Goal: Task Accomplishment & Management: Use online tool/utility

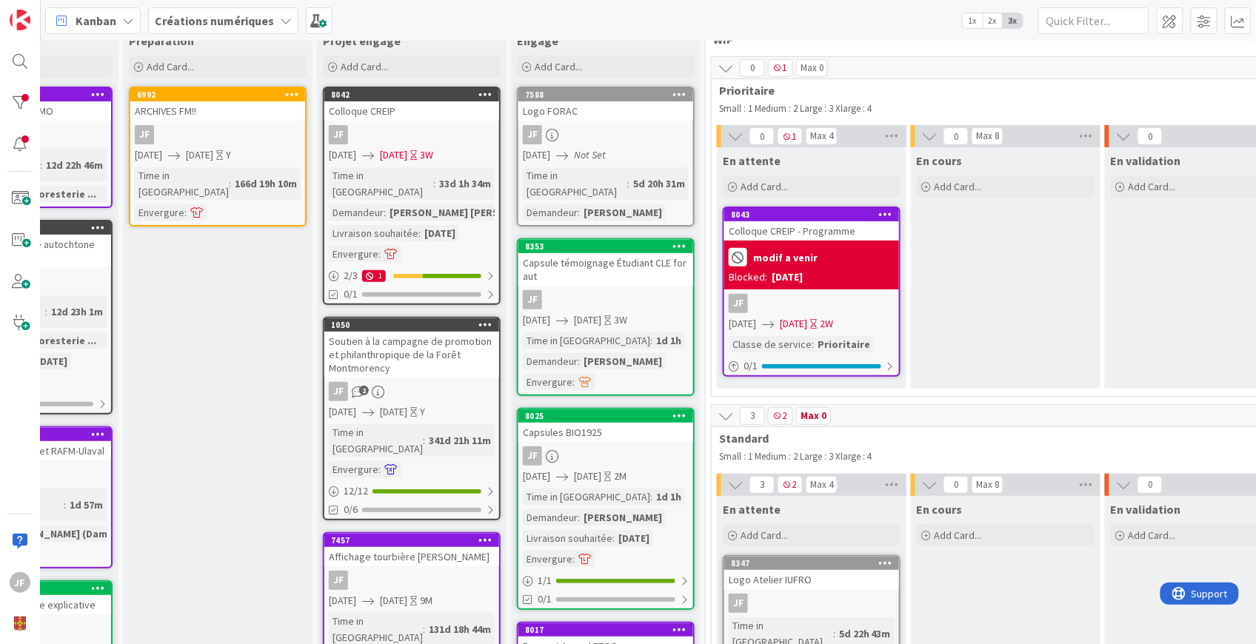
scroll to position [39, 0]
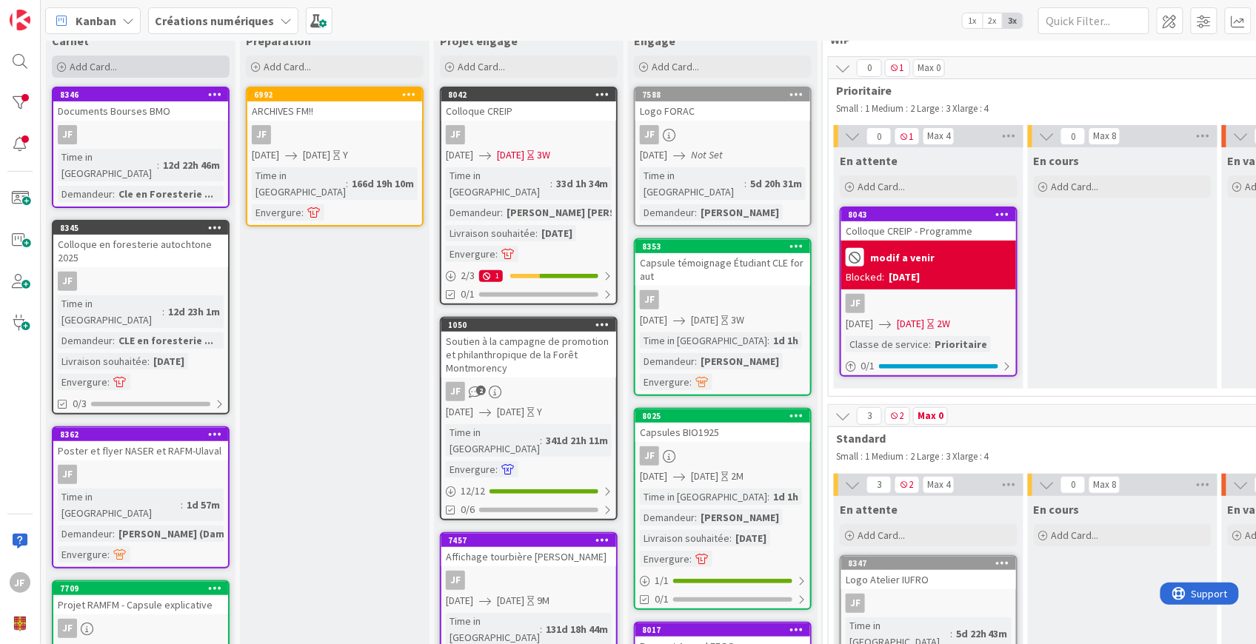
click at [135, 70] on div "Add Card..." at bounding box center [141, 67] width 178 height 22
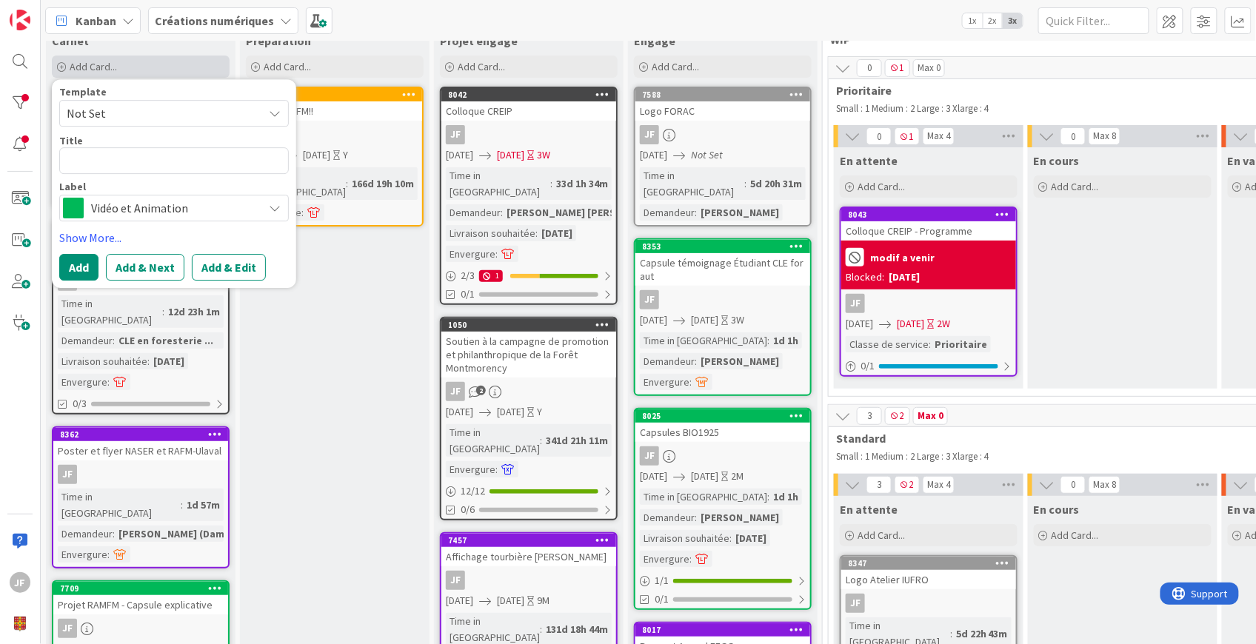
type textarea "x"
type textarea "P"
type textarea "x"
type textarea "Ph"
type textarea "x"
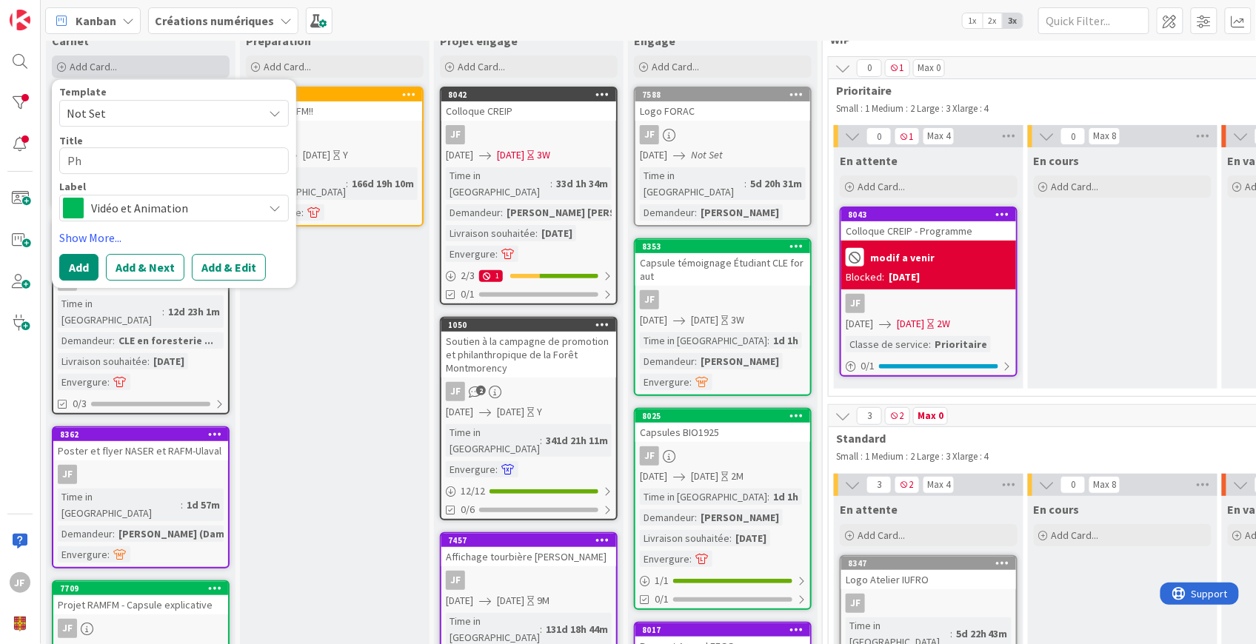
type textarea "Pho"
type textarea "x"
type textarea "Photo"
type textarea "x"
type textarea "Photo"
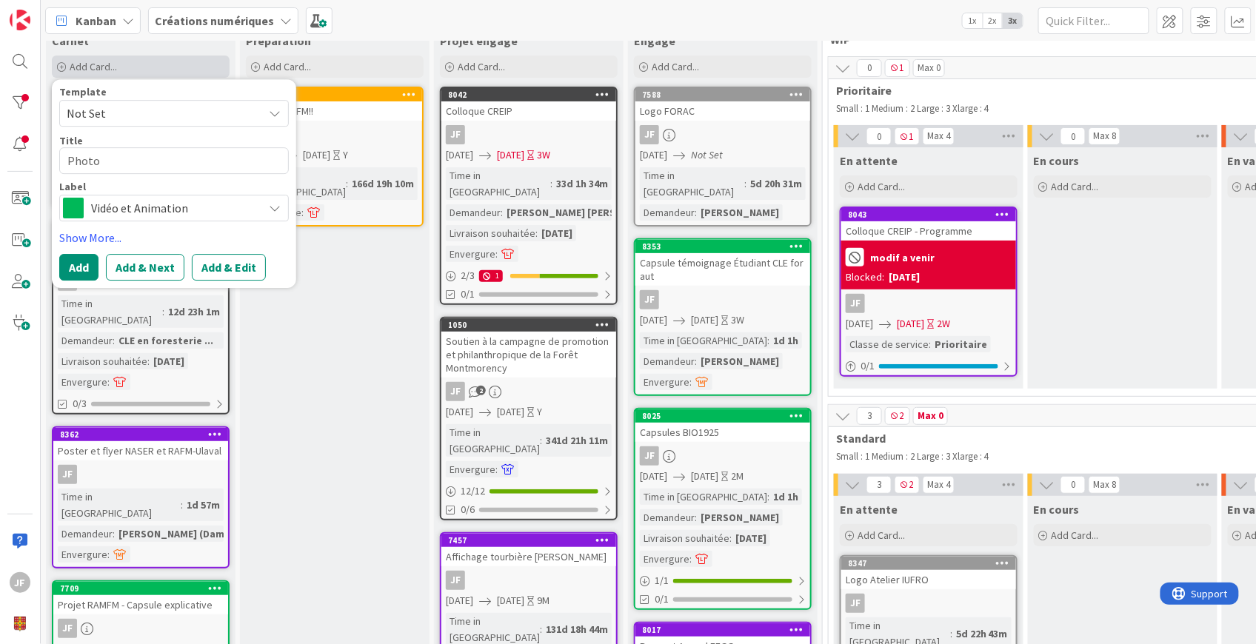
type textarea "x"
type textarea "Photo e"
type textarea "x"
type textarea "Photo em"
type textarea "x"
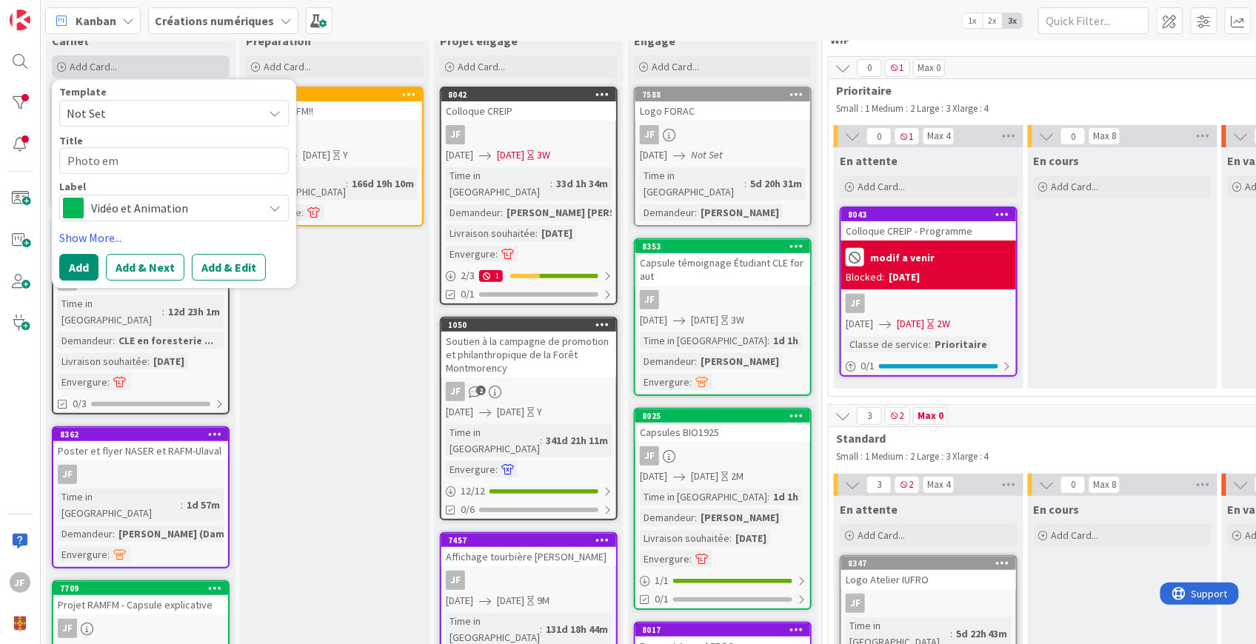
type textarea "Photo emp"
type textarea "x"
type textarea "Photo empl"
type textarea "x"
type textarea "Photo employ"
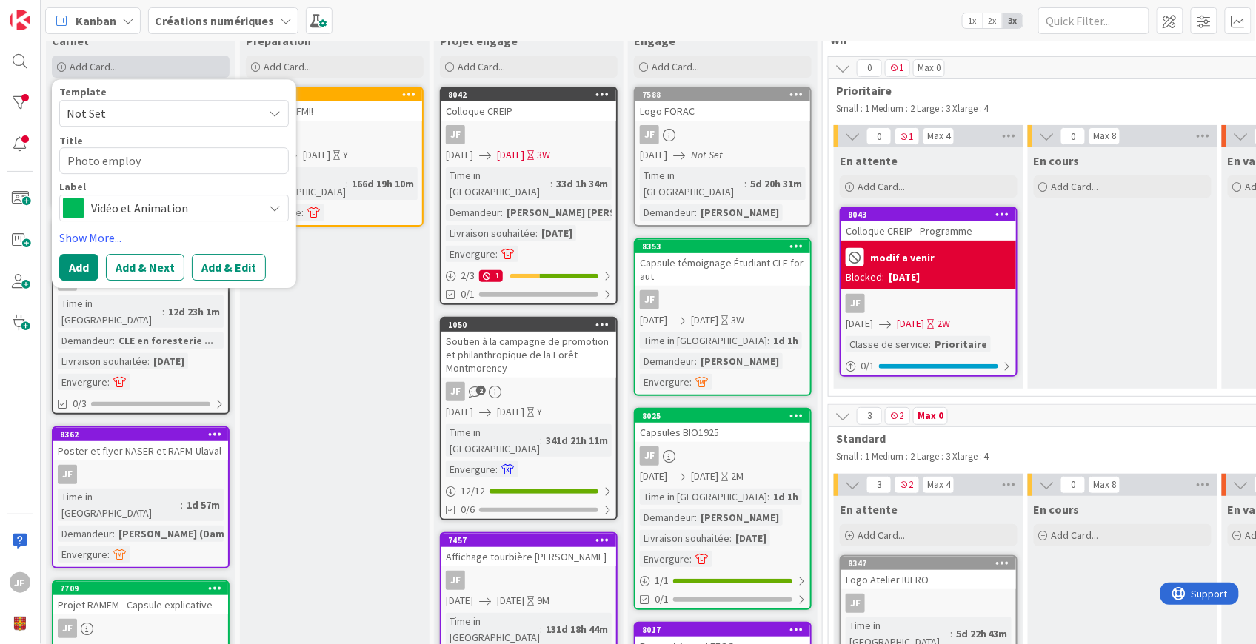
type textarea "x"
type textarea "Photo employu"
type textarea "x"
type textarea "Photo employu."
type textarea "x"
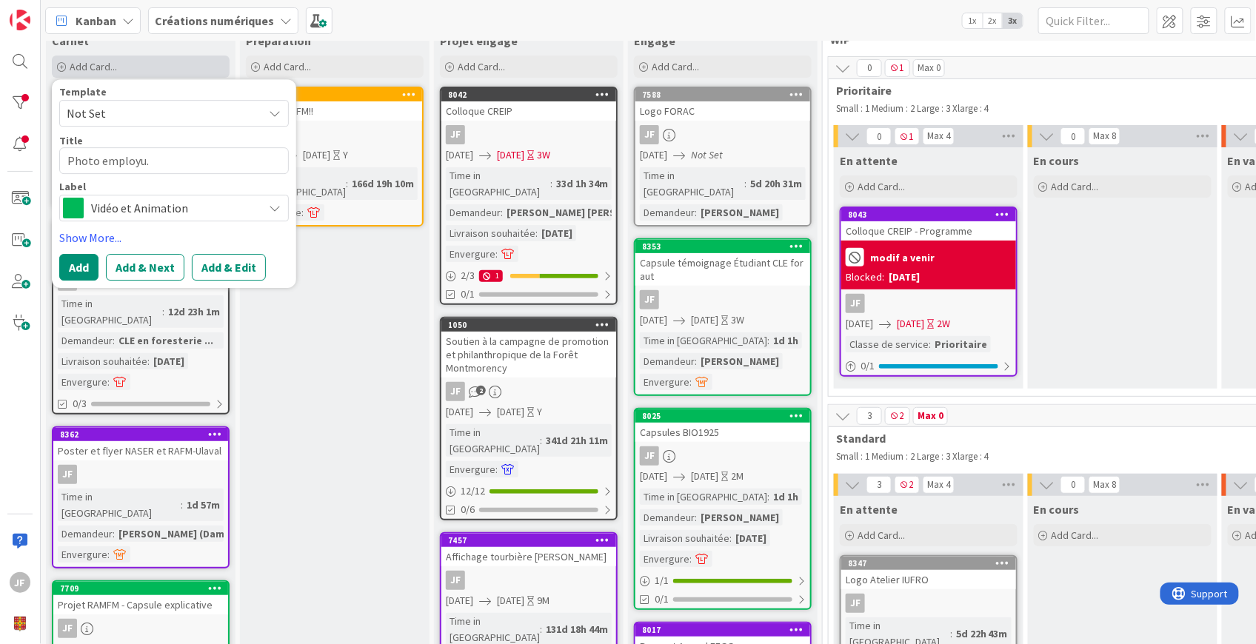
type textarea "Photo employu."
type textarea "x"
type textarea "Photo employu."
type textarea "x"
type textarea "Photo employu"
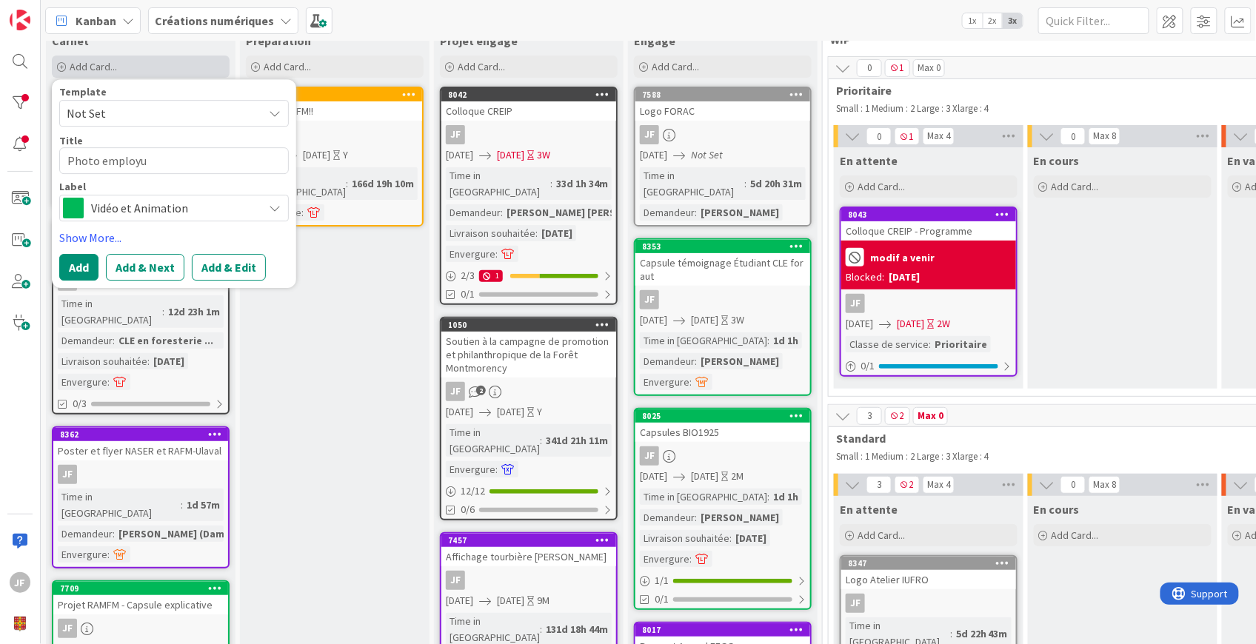
type textarea "x"
type textarea "Photo employ"
type textarea "x"
type textarea "Photo employé"
type textarea "x"
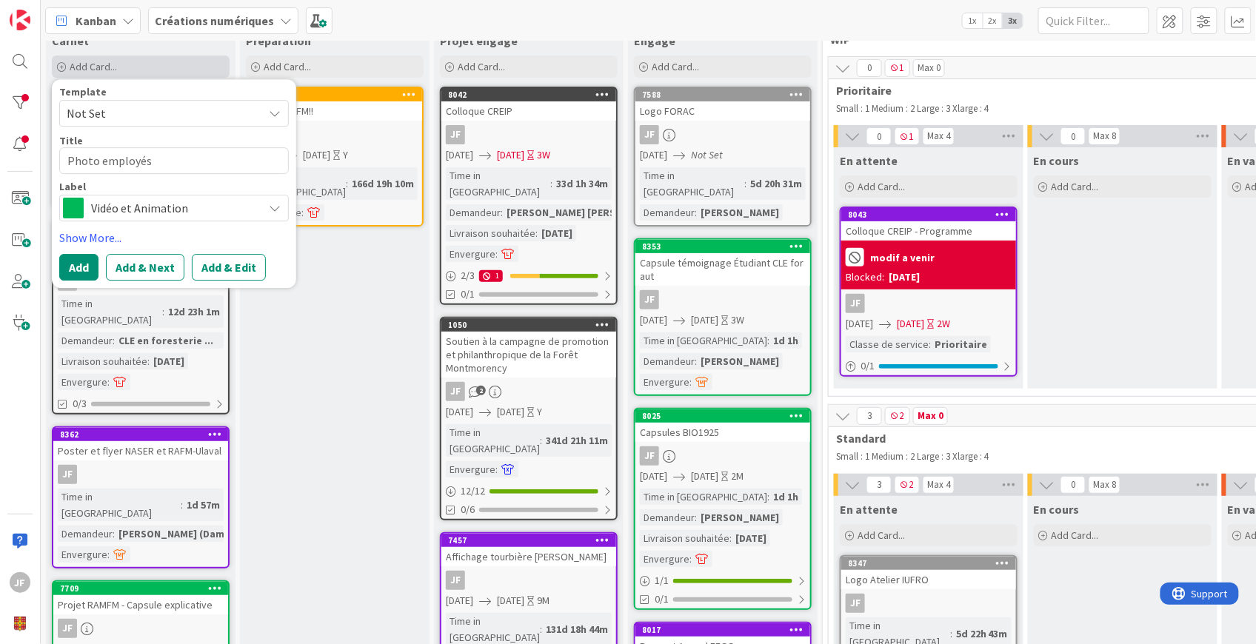
type textarea "Photo employés"
type textarea "x"
type textarea "Photo employés F"
type textarea "x"
type textarea "Photo employés FF"
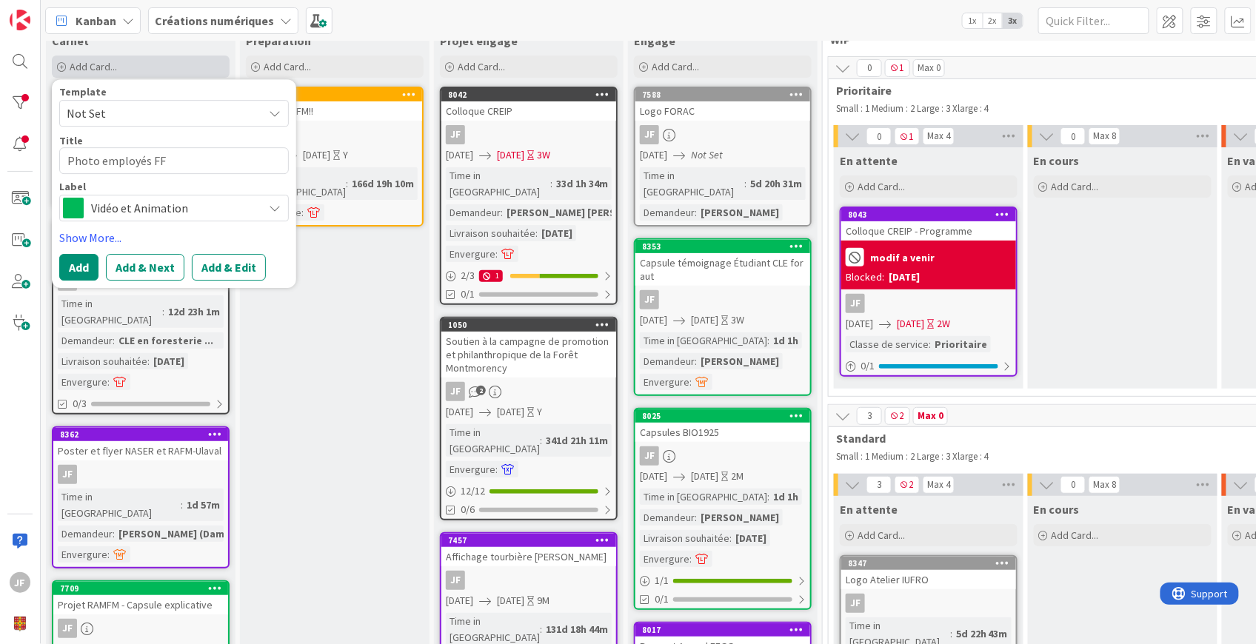
type textarea "x"
type textarea "Photo employés FFG"
type textarea "x"
type textarea "Photo employés FFGG"
click at [262, 206] on div "Vidéo et Animation" at bounding box center [174, 208] width 230 height 27
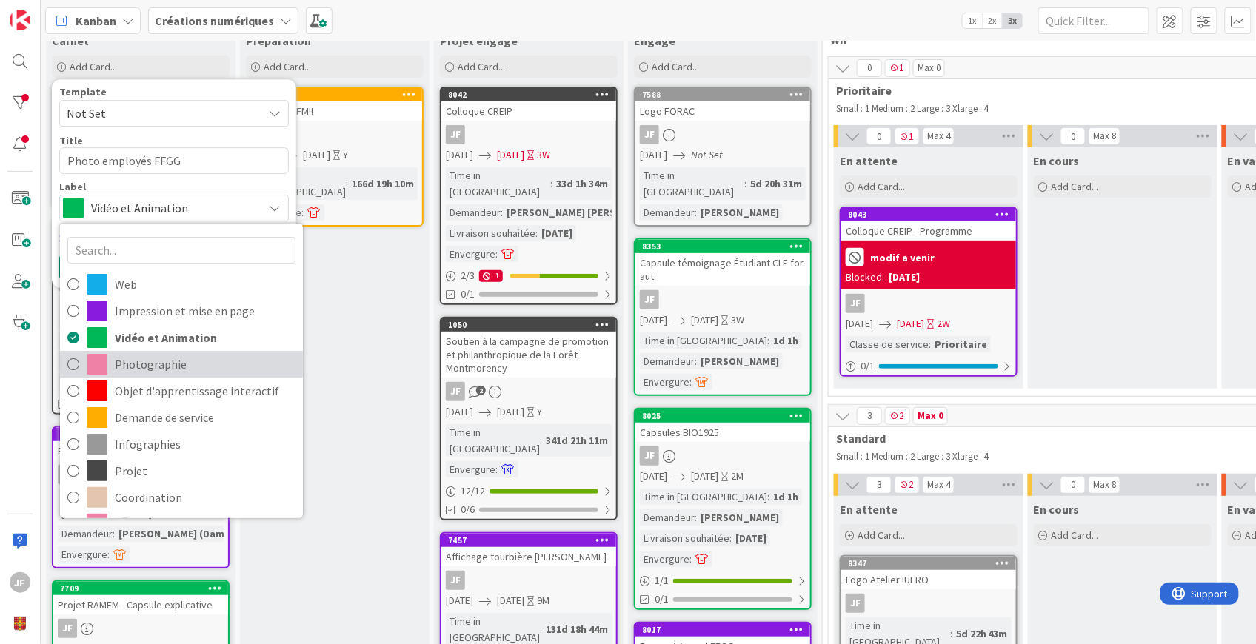
click at [179, 364] on span "Photographie" at bounding box center [205, 364] width 181 height 22
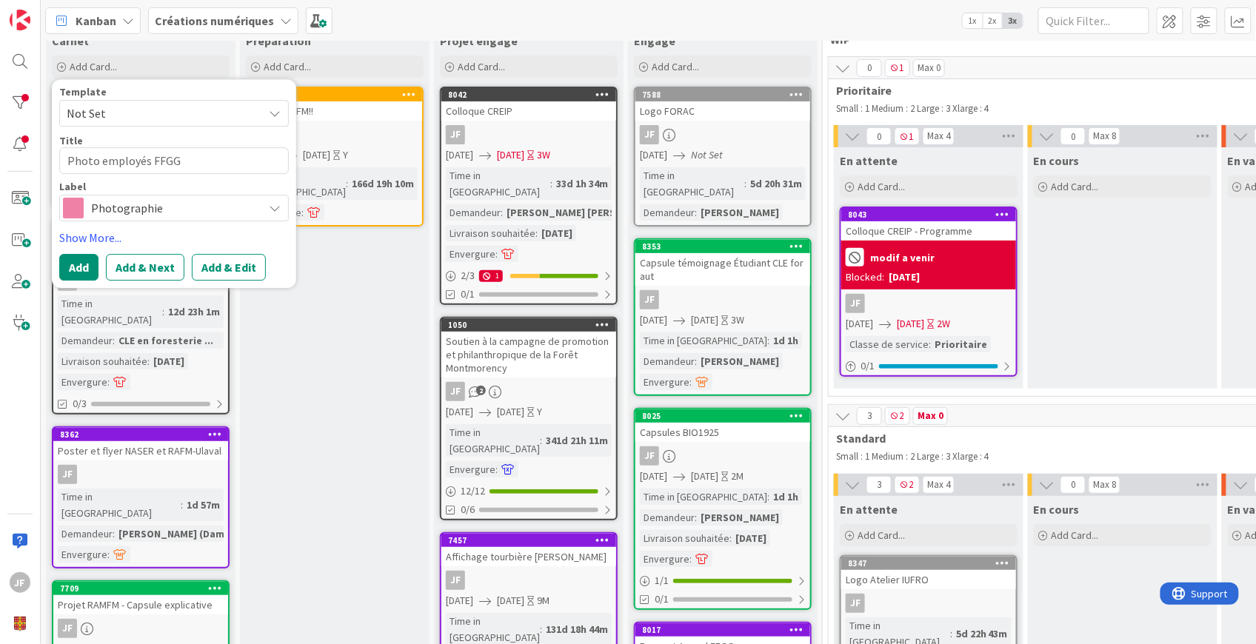
click at [221, 261] on button "Add & Edit" at bounding box center [229, 267] width 74 height 27
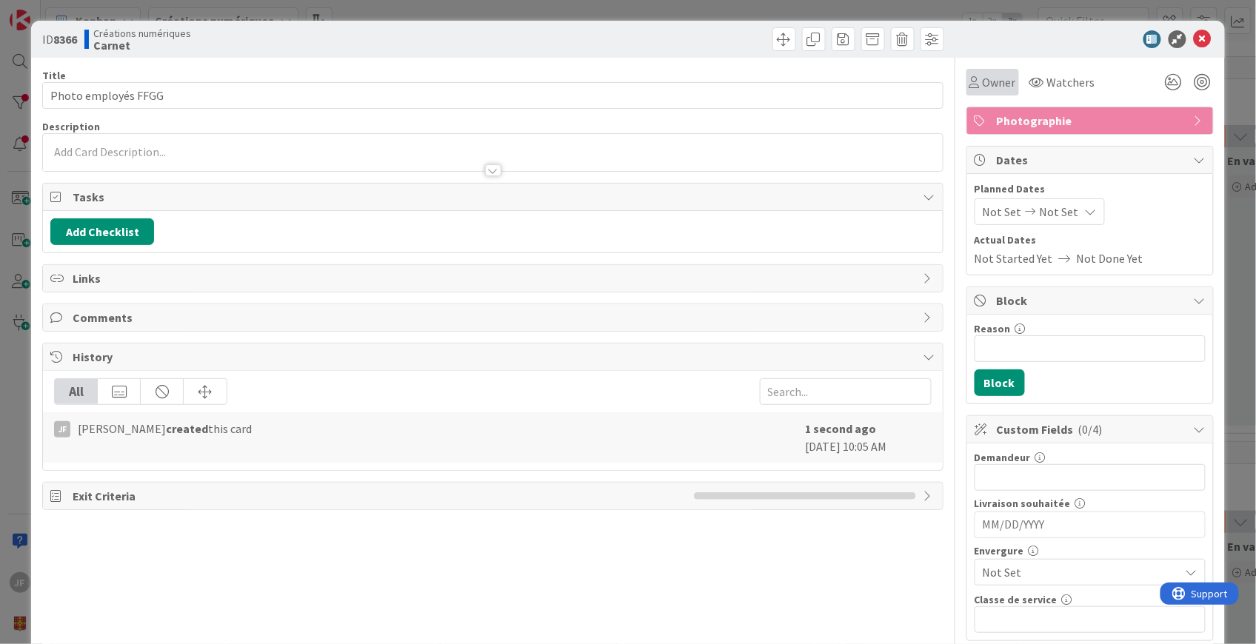
click at [987, 84] on span "Owner" at bounding box center [998, 82] width 33 height 18
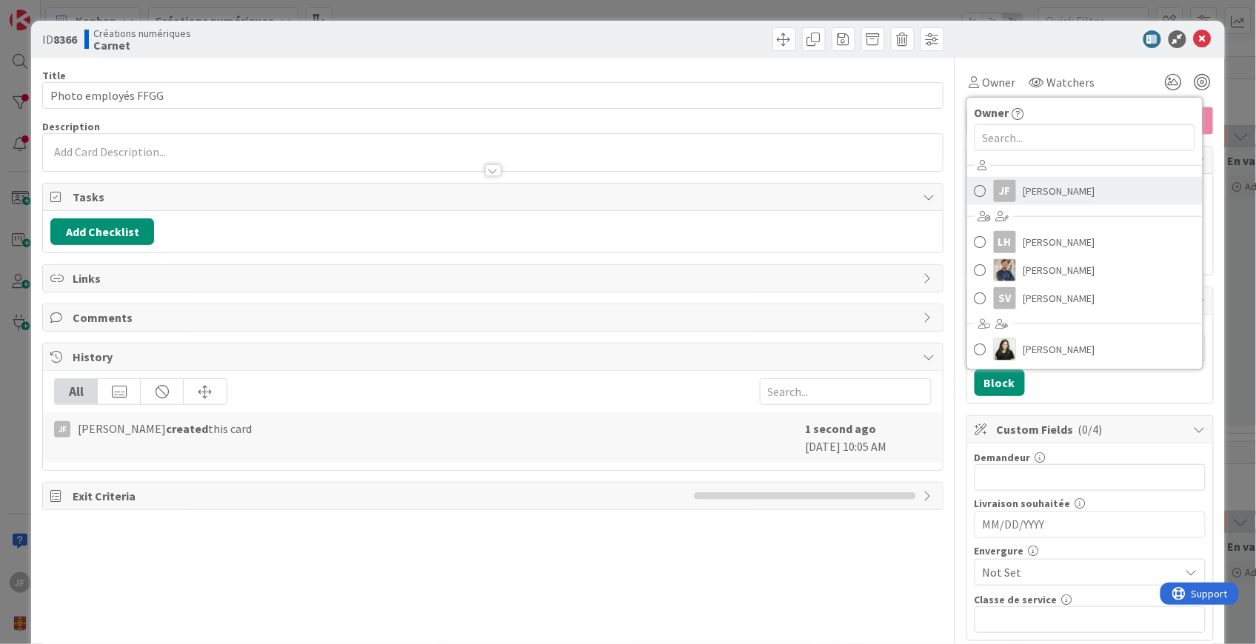
click at [1023, 195] on span "[PERSON_NAME]" at bounding box center [1059, 191] width 72 height 22
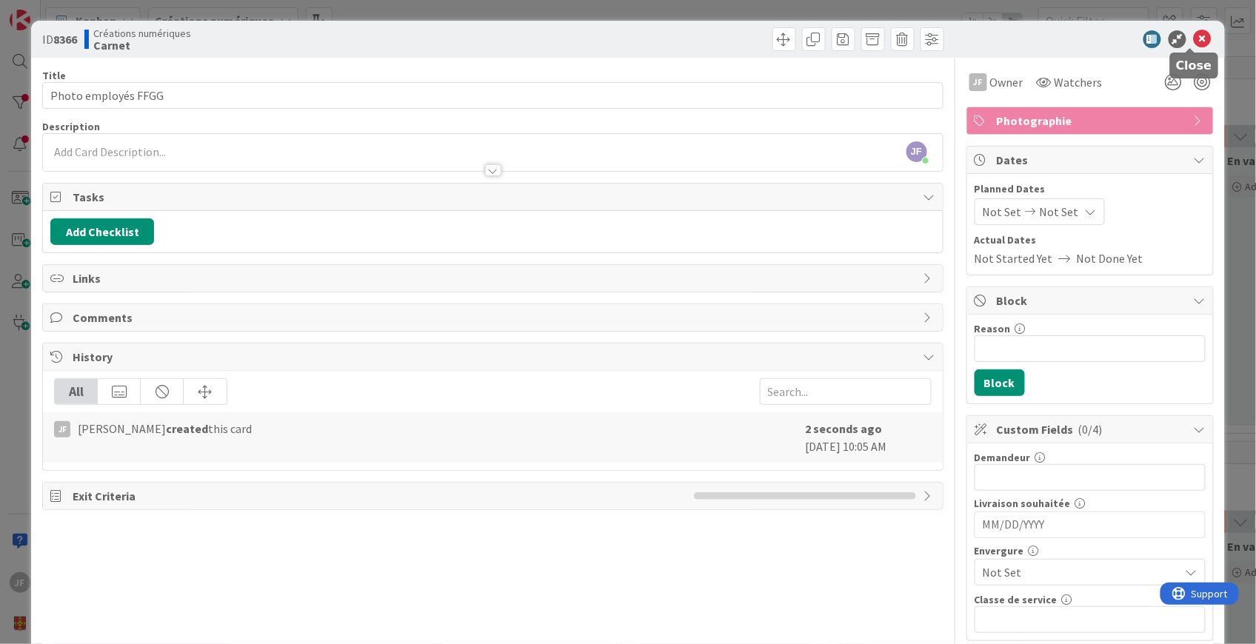
drag, startPoint x: 1193, startPoint y: 35, endPoint x: 1097, endPoint y: 48, distance: 97.2
click at [1193, 35] on icon at bounding box center [1202, 39] width 18 height 18
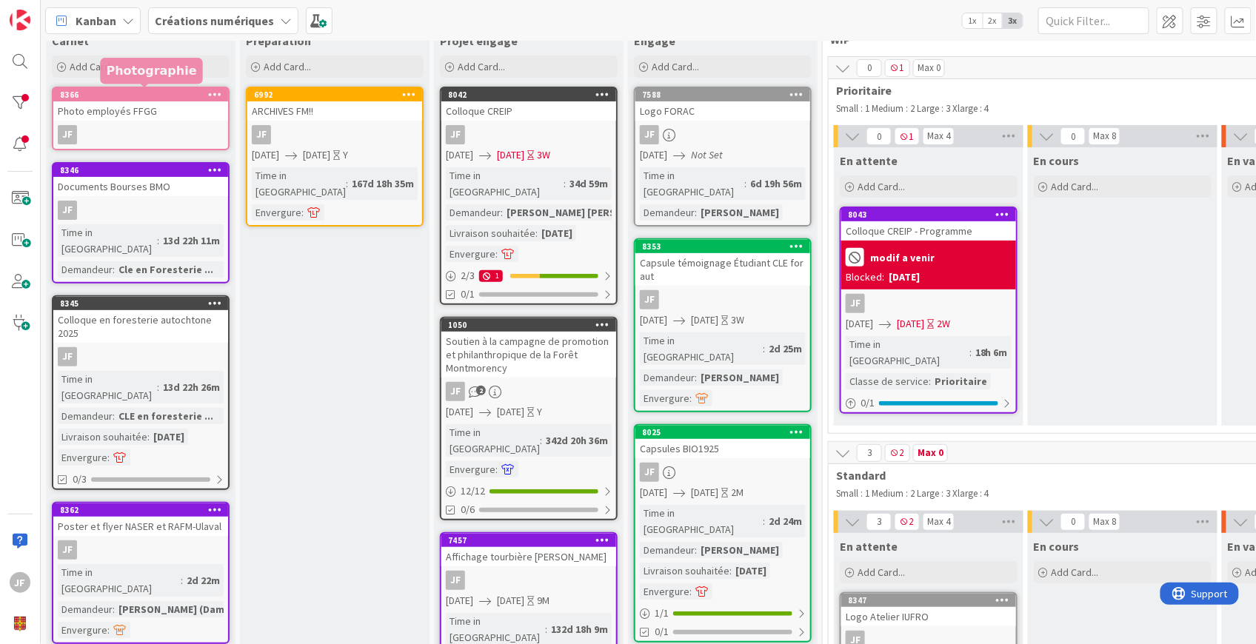
click at [157, 114] on div "Photo employés FFGG" at bounding box center [140, 110] width 175 height 19
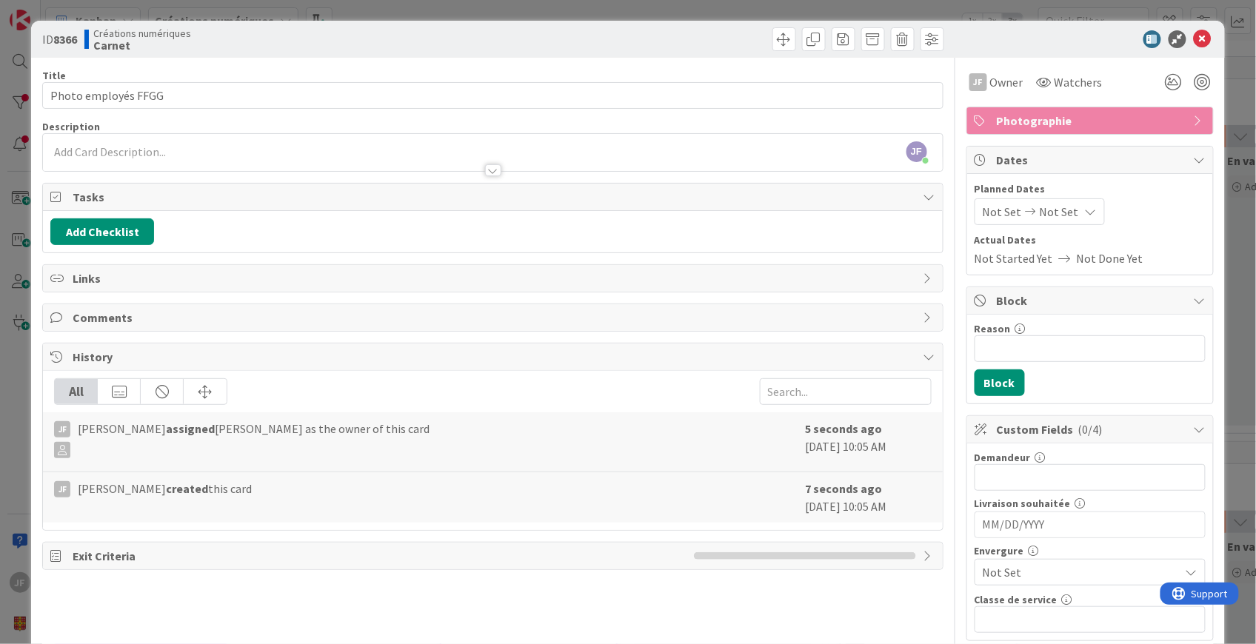
click at [1017, 569] on span "Not Set" at bounding box center [1077, 572] width 190 height 21
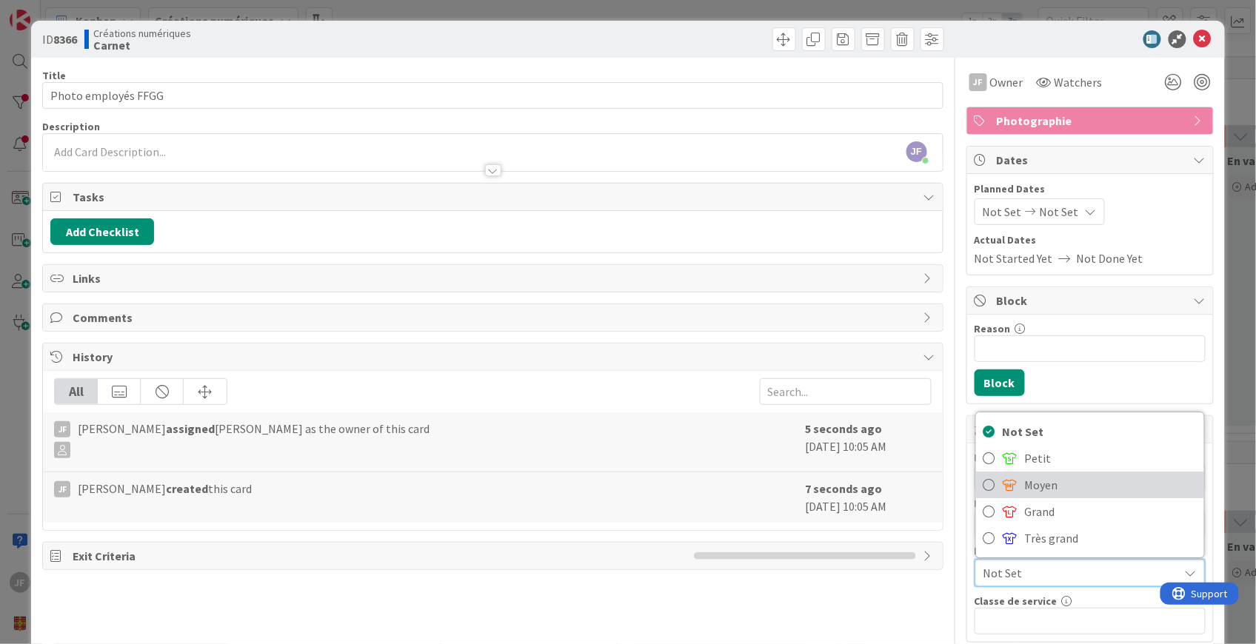
click at [1025, 489] on span "Moyen" at bounding box center [1111, 485] width 172 height 22
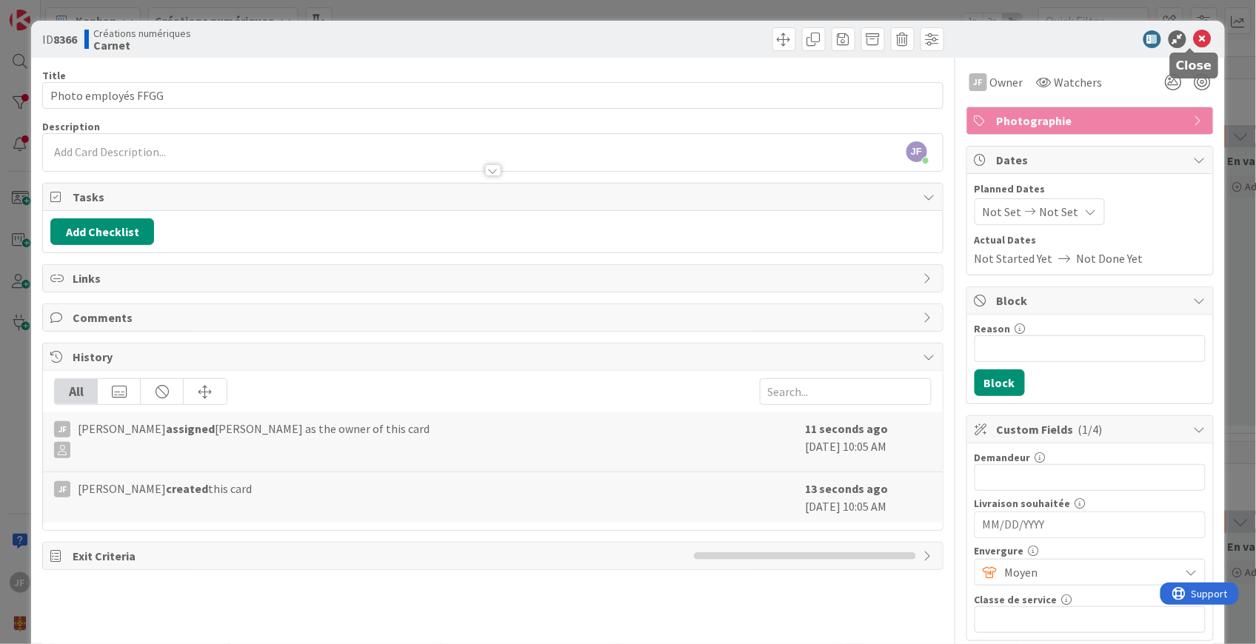
drag, startPoint x: 1193, startPoint y: 35, endPoint x: 937, endPoint y: 93, distance: 263.5
click at [1193, 35] on icon at bounding box center [1202, 39] width 18 height 18
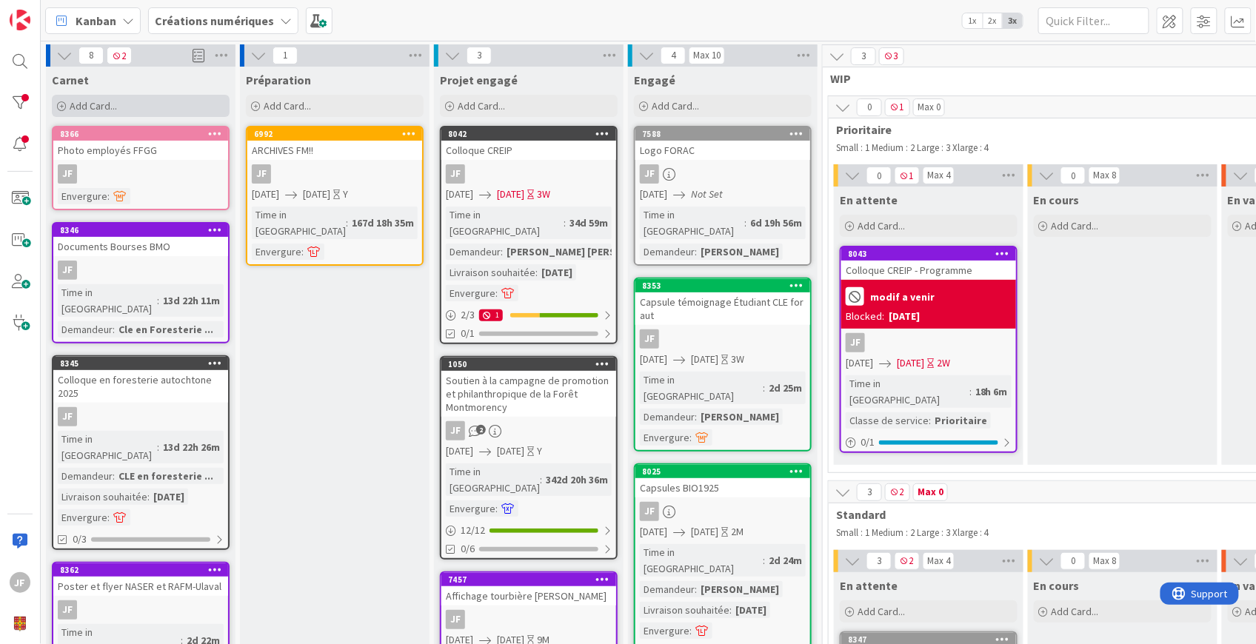
click at [167, 101] on div "Add Card..." at bounding box center [141, 106] width 178 height 22
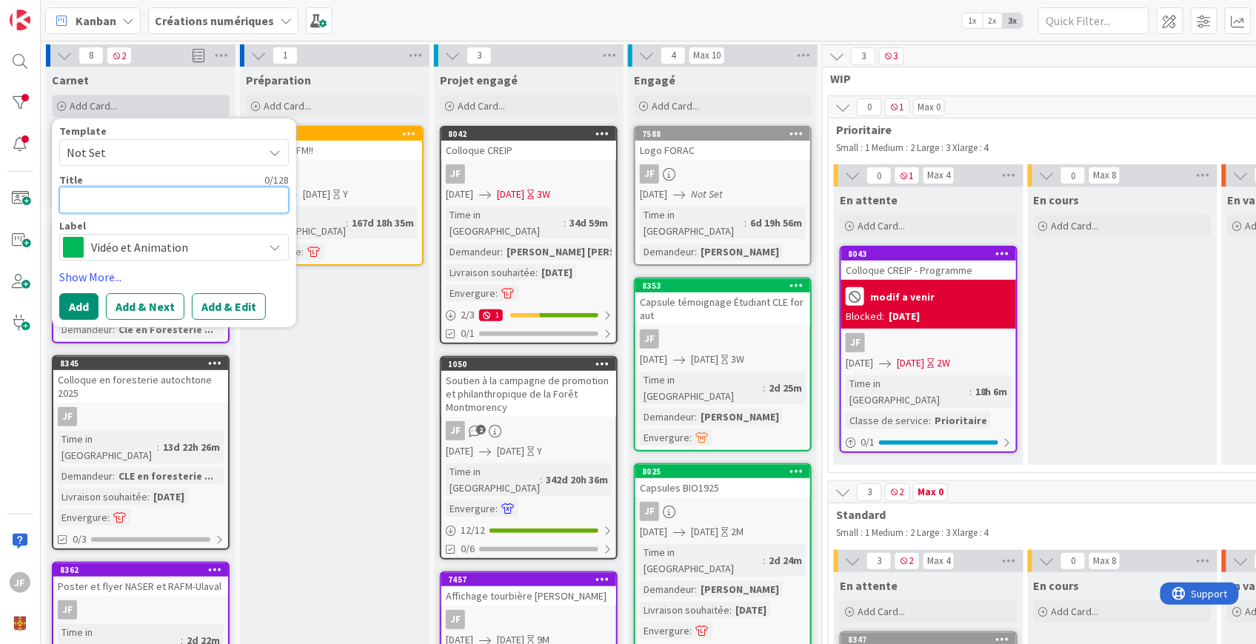
type textarea "x"
type textarea "P"
type textarea "x"
type textarea "Ph"
type textarea "x"
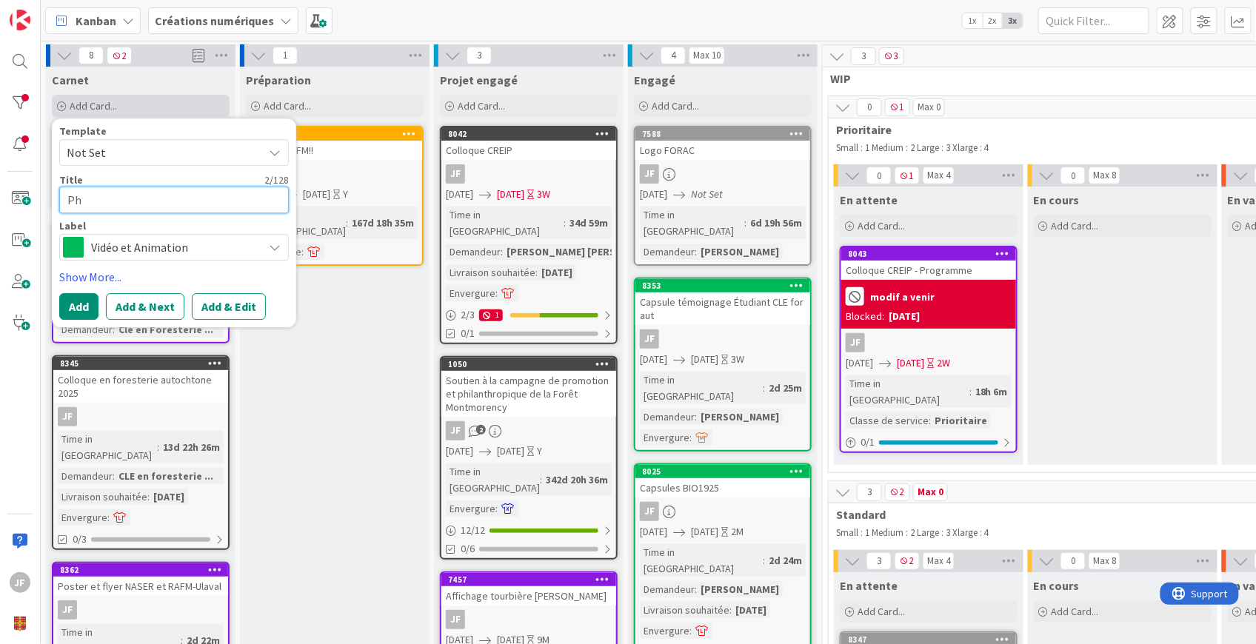
type textarea "Pho"
type textarea "x"
type textarea "Phot"
type textarea "x"
type textarea "Photo"
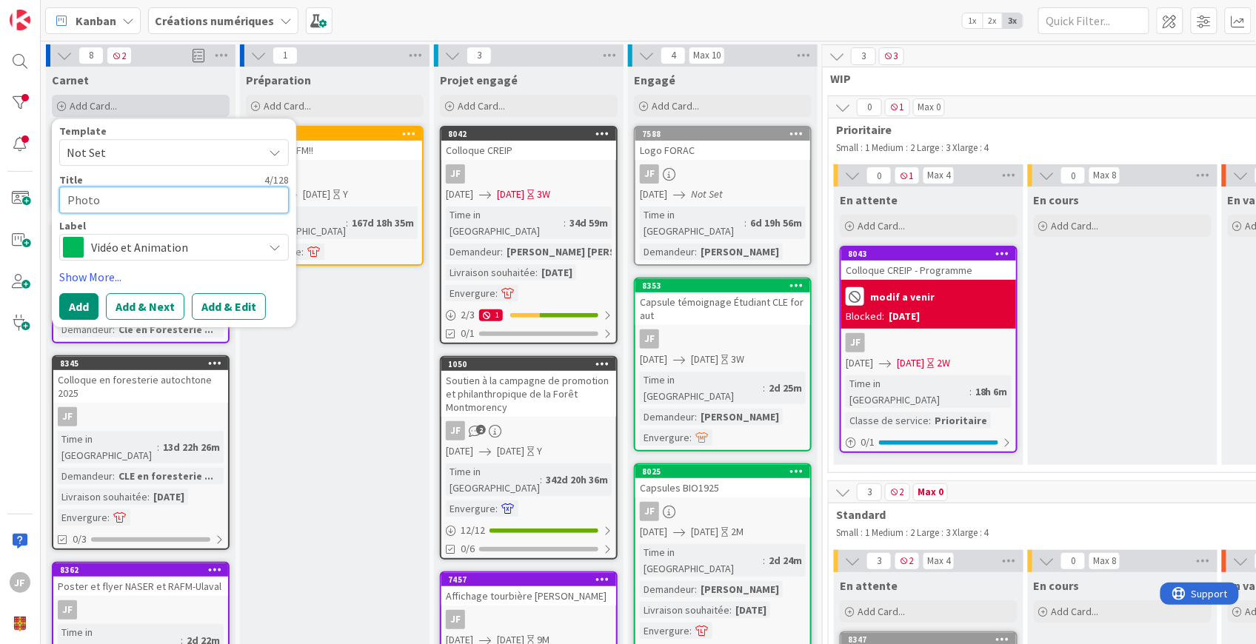
type textarea "x"
type textarea "Photo"
type textarea "x"
type textarea "Photo E"
type textarea "x"
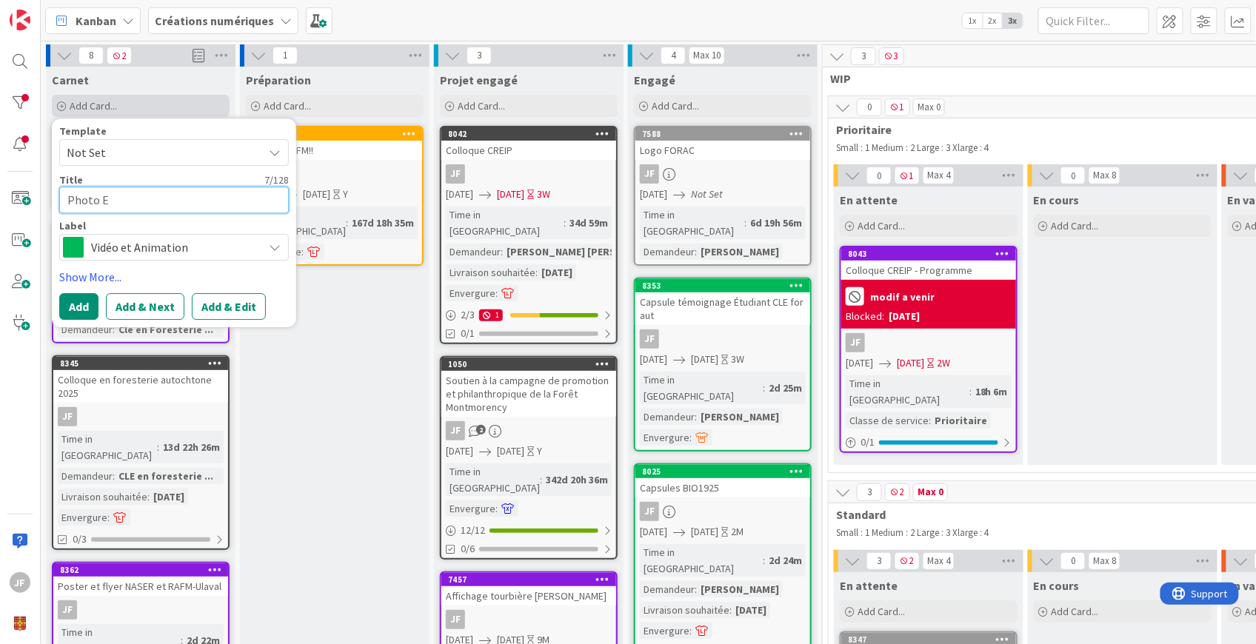
type textarea "Photo"
type textarea "x"
type textarea "Photo M"
type textarea "x"
type textarea "Photo Me"
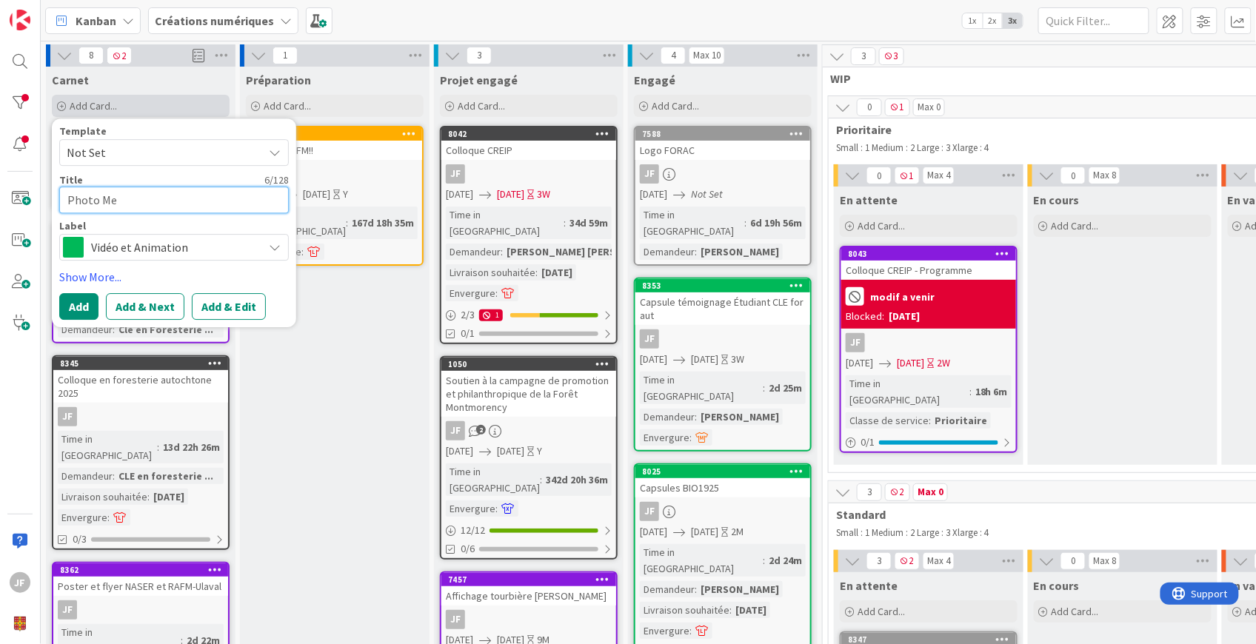
type textarea "x"
type textarea "Photo Mem"
type textarea "x"
type textarea "Photo Memb"
type textarea "x"
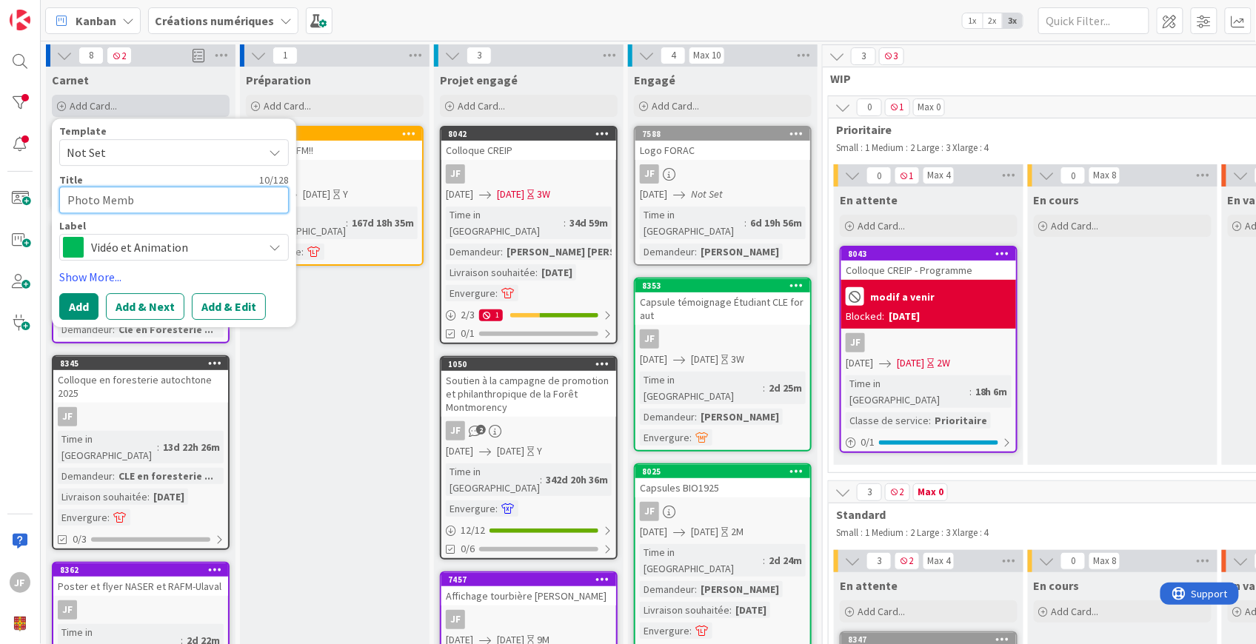
type textarea "Photo Membr"
type textarea "x"
type textarea "Photo Membre"
type textarea "x"
type textarea "Photo Membre C"
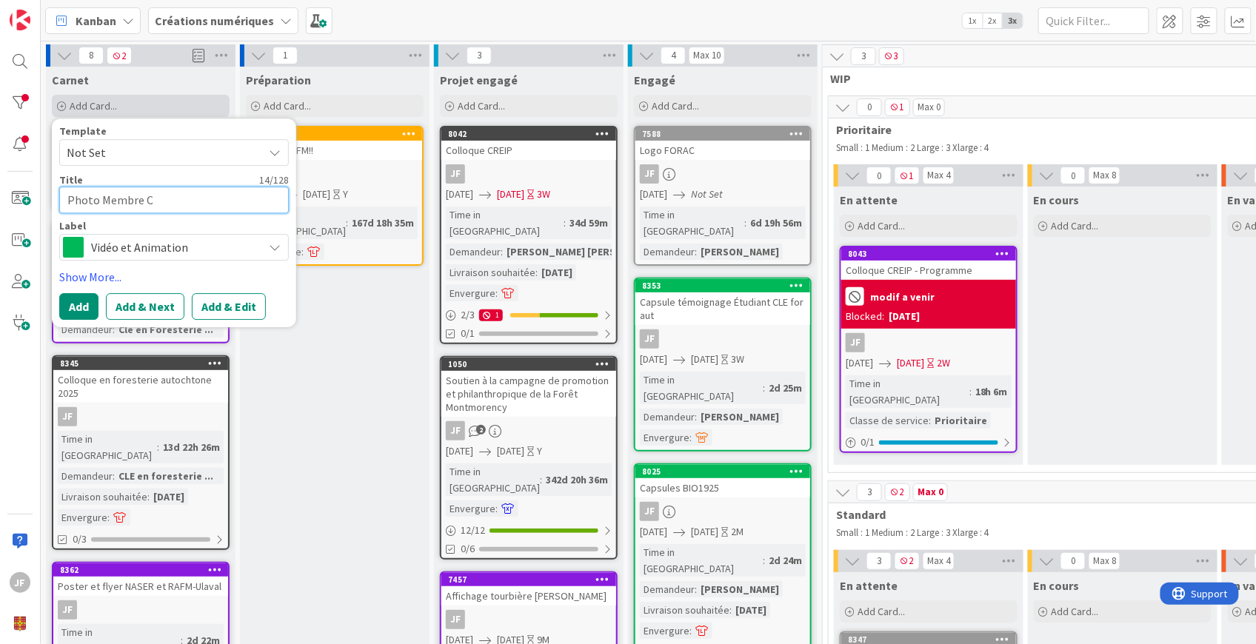
type textarea "x"
type textarea "Photo Membre Ch"
type textarea "x"
type textarea "Photo Membre Chai"
type textarea "x"
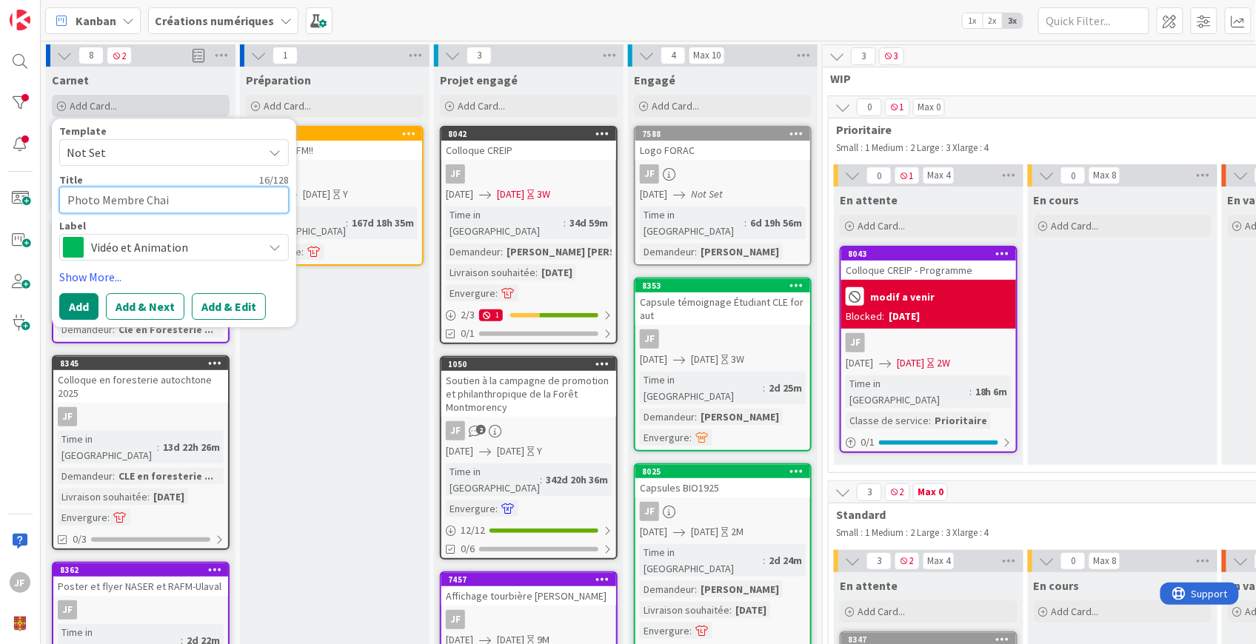
type textarea "Photo Membre Chair"
type textarea "x"
type textarea "Photo Membre Chaire"
type textarea "x"
type textarea "Photo Membre Chaire"
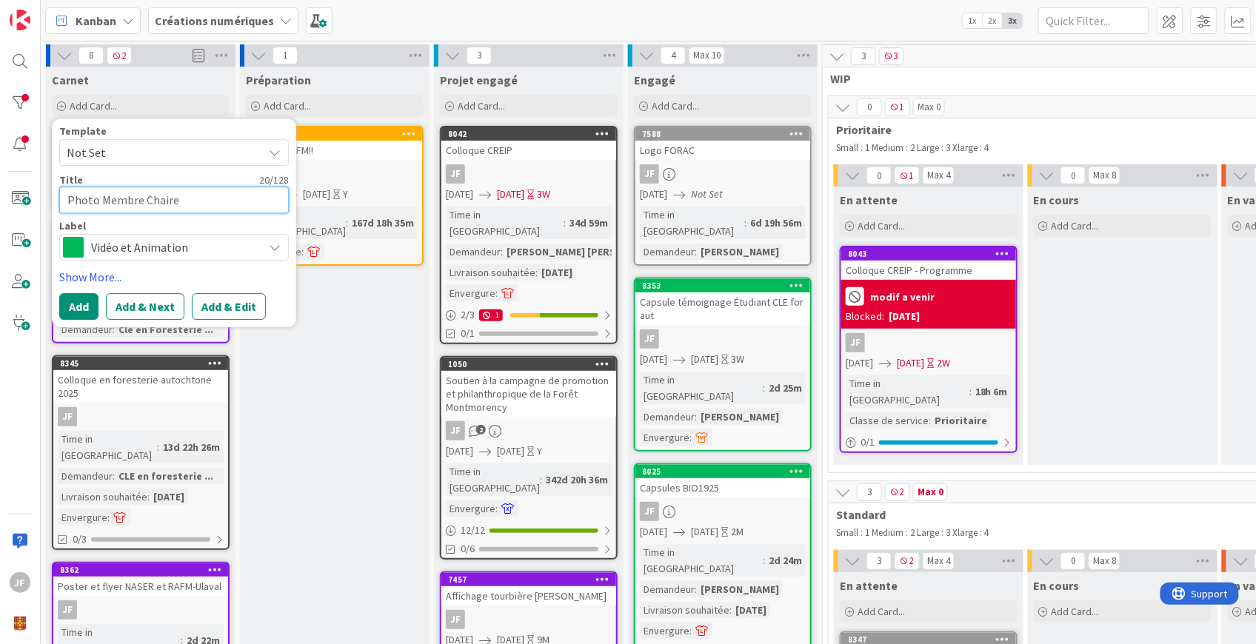
click at [200, 201] on textarea "Photo Membre Chaire" at bounding box center [174, 200] width 230 height 27
paste textarea "CRC-BD"
type textarea "x"
type textarea "Photo Membre Chaire CRC-BD"
click at [257, 247] on div "Vidéo et Animation" at bounding box center [174, 247] width 230 height 27
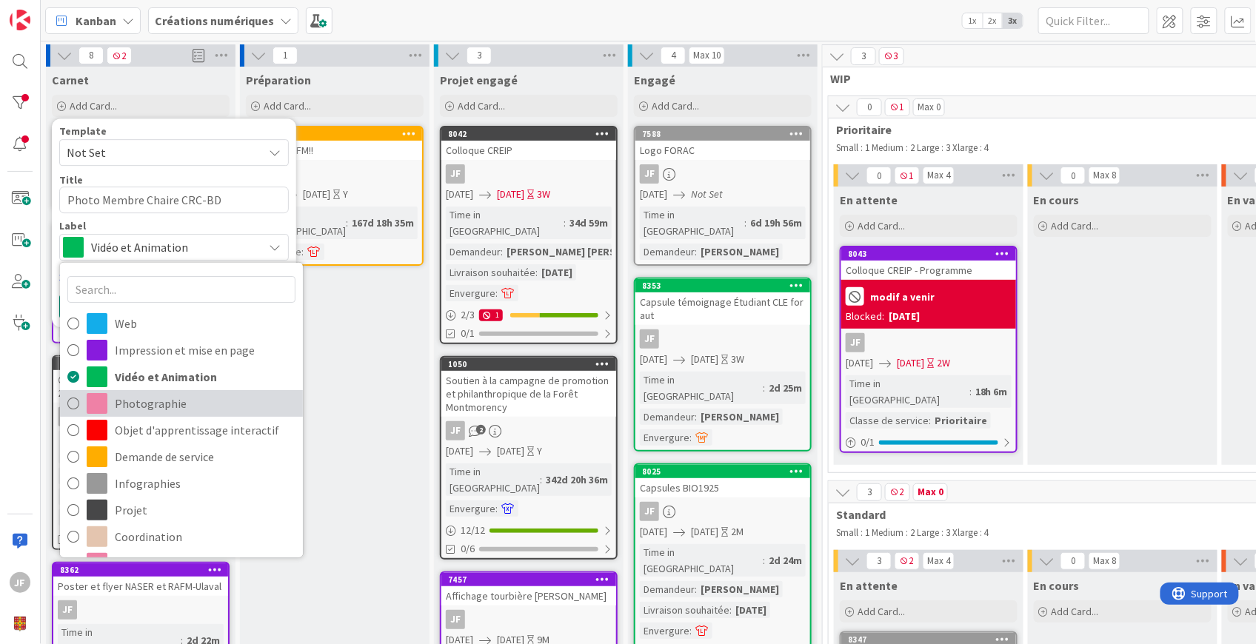
click at [130, 404] on span "Photographie" at bounding box center [205, 403] width 181 height 22
type textarea "x"
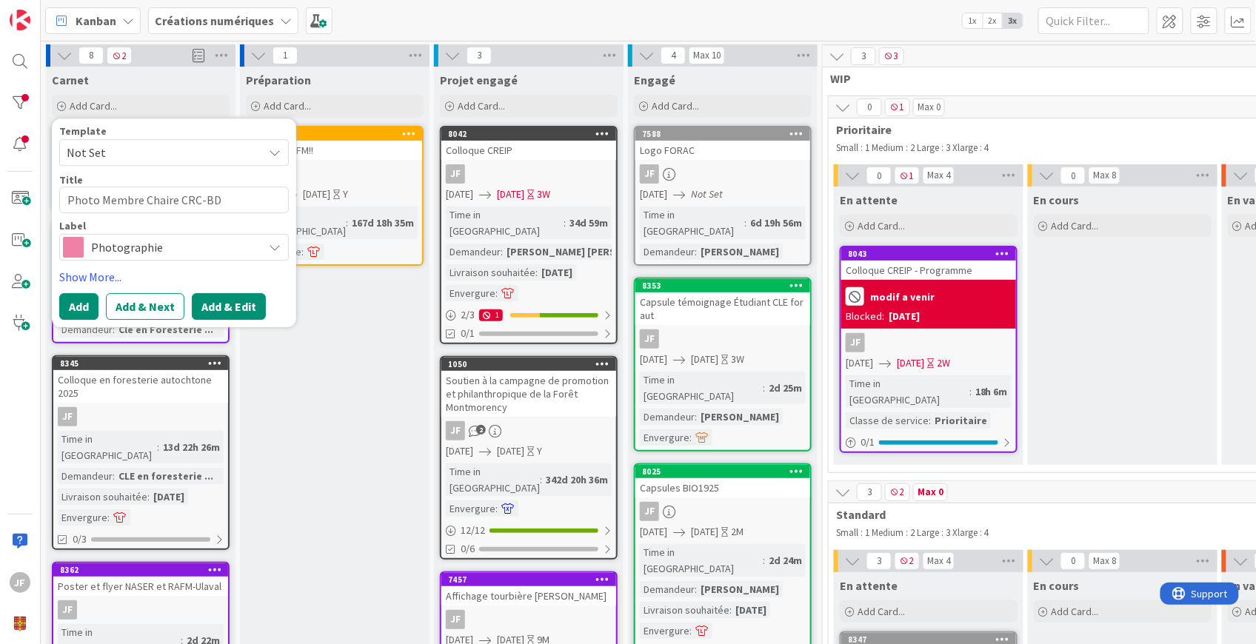
click at [225, 302] on button "Add & Edit" at bounding box center [229, 306] width 74 height 27
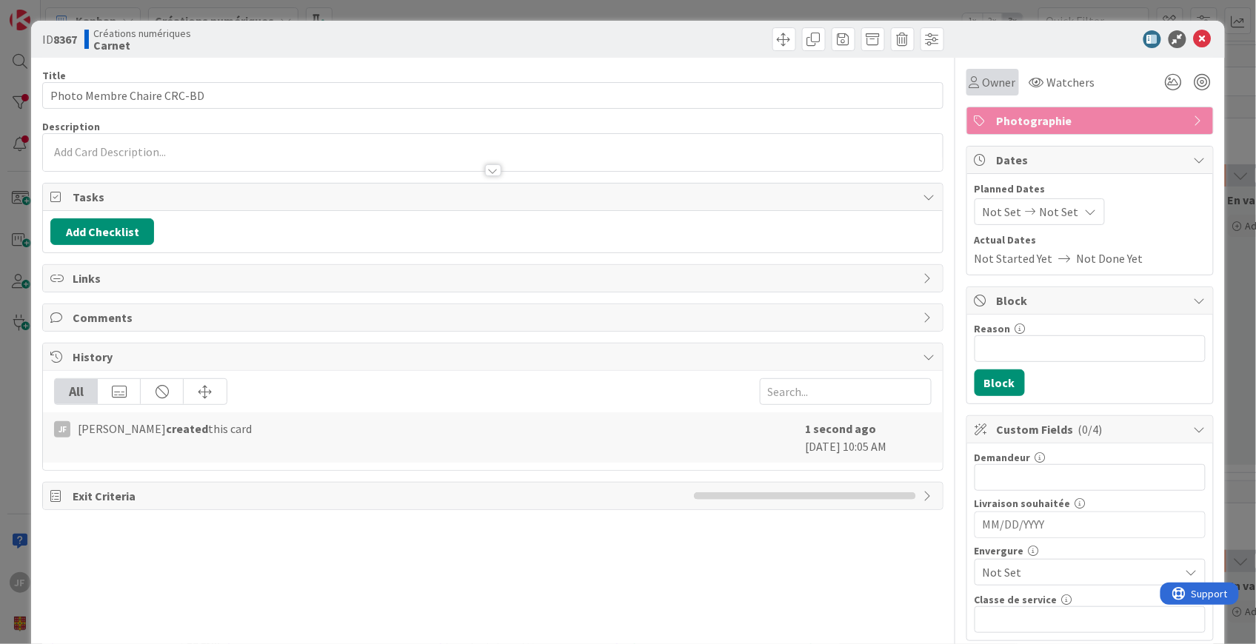
click at [991, 85] on span "Owner" at bounding box center [998, 82] width 33 height 18
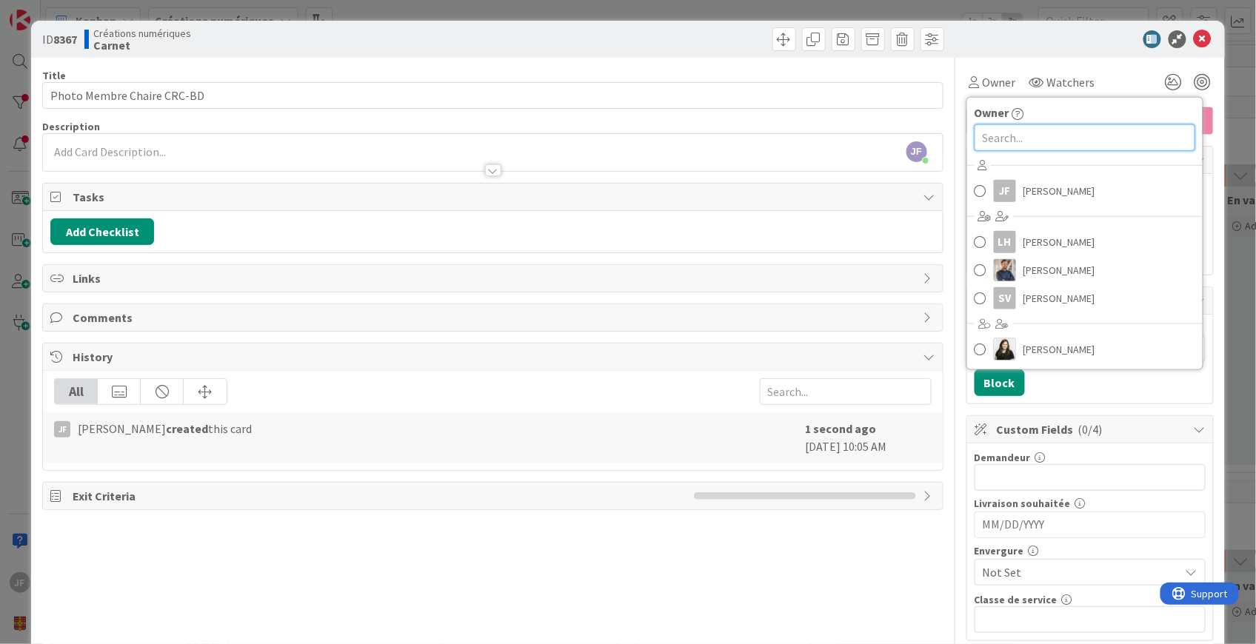
click at [1008, 137] on input "text" at bounding box center [1084, 137] width 221 height 27
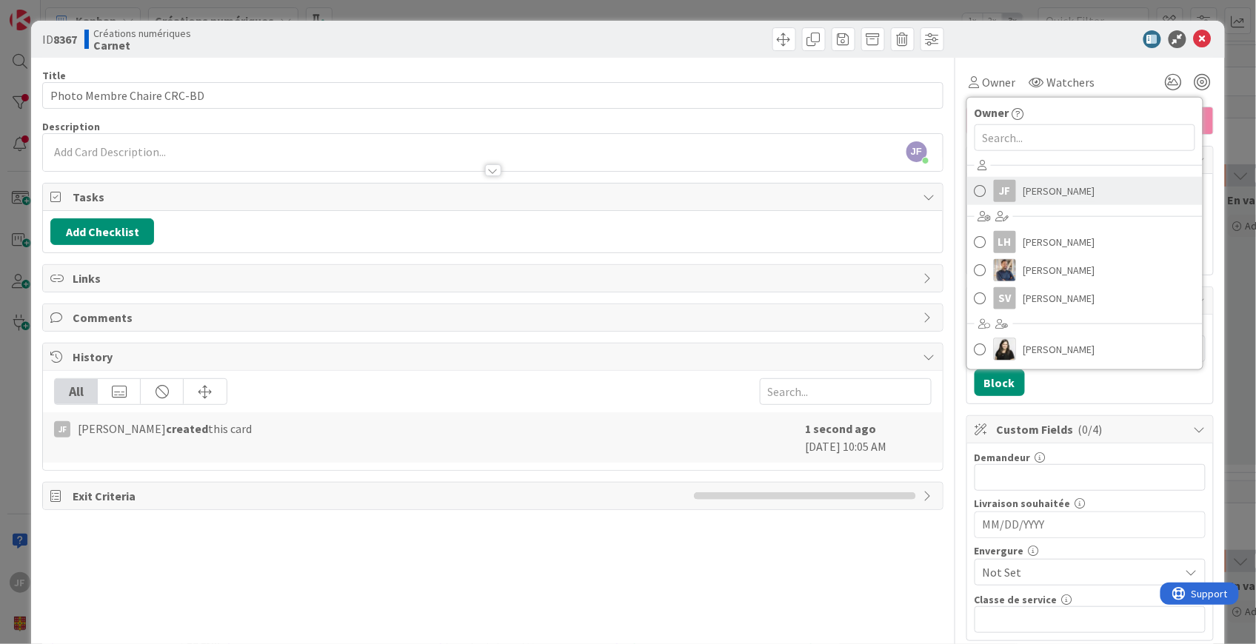
click at [1032, 189] on span "[PERSON_NAME]" at bounding box center [1059, 191] width 72 height 22
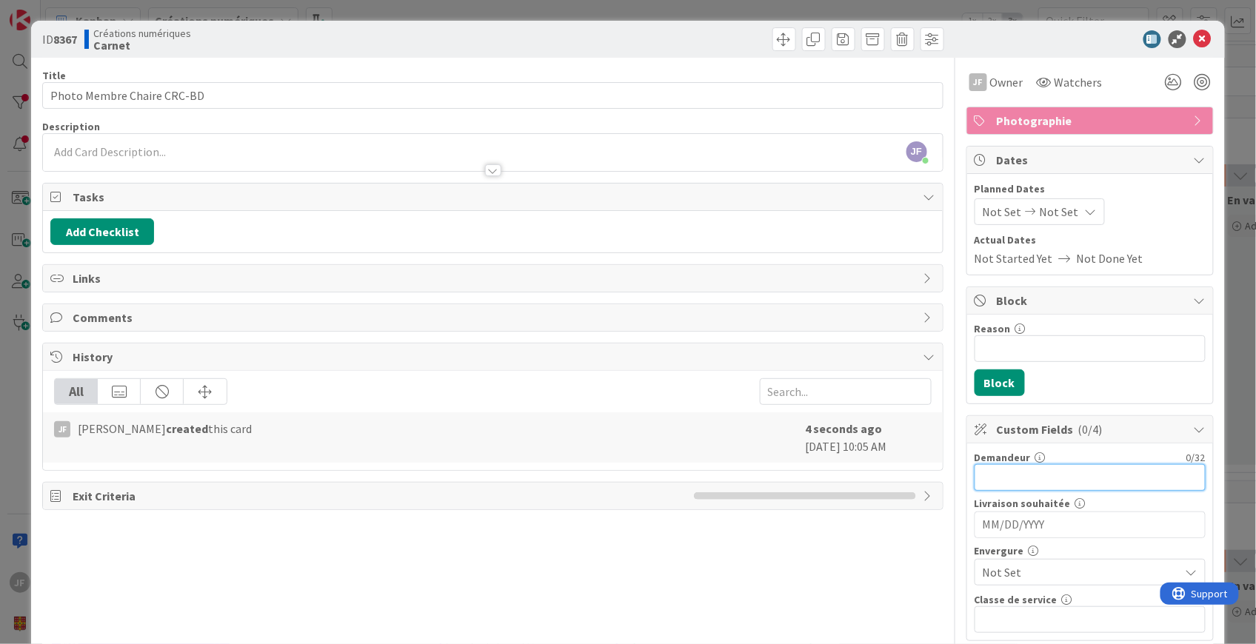
click at [1008, 475] on input "text" at bounding box center [1089, 477] width 231 height 27
paste input "[PERSON_NAME] Ugulino [PERSON_NAME]"
type input "[PERSON_NAME] Ugulino [PERSON_NAME]"
click at [1016, 572] on span "Not Set" at bounding box center [1077, 572] width 190 height 21
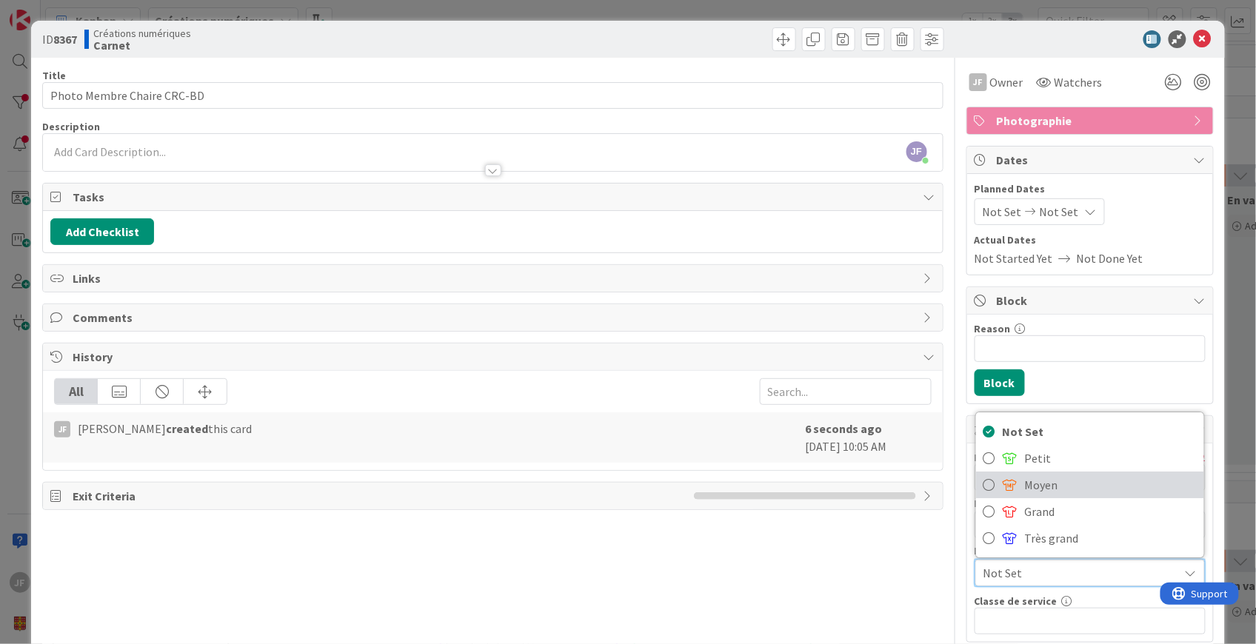
click at [1012, 482] on link "Moyen" at bounding box center [1090, 485] width 228 height 27
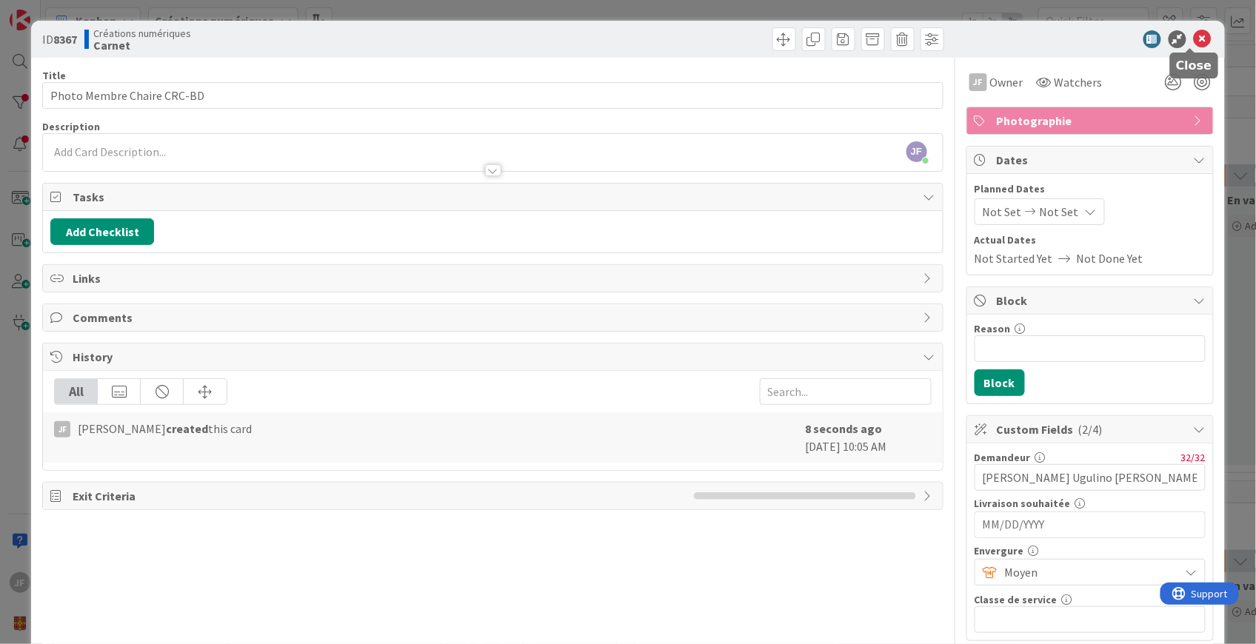
click at [1193, 36] on icon at bounding box center [1202, 39] width 18 height 18
